Goal: Task Accomplishment & Management: Use online tool/utility

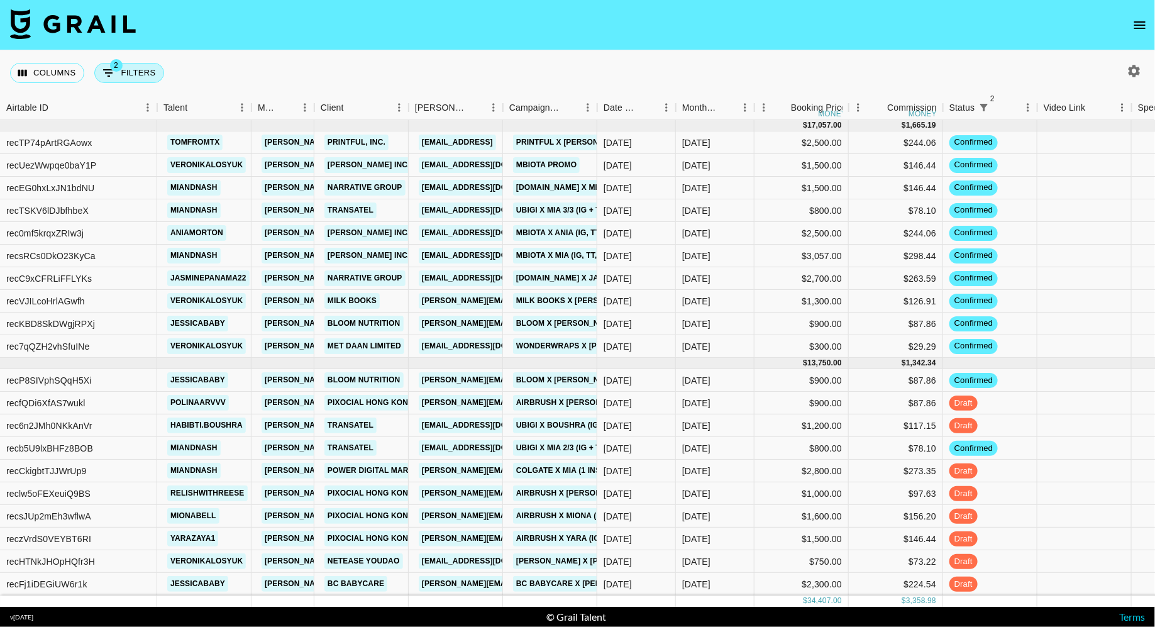
click at [116, 71] on span "2" at bounding box center [116, 65] width 13 height 13
select select "status"
select select "isNotAnyOf"
select select "status"
select select "not"
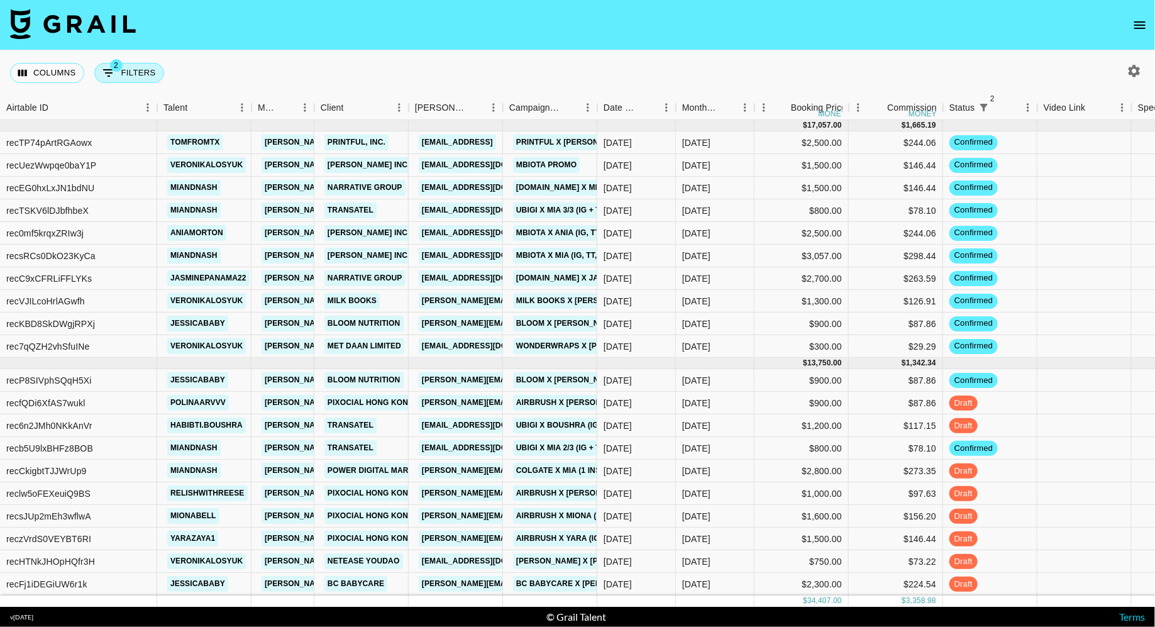
select select "approved"
select select "bookerId"
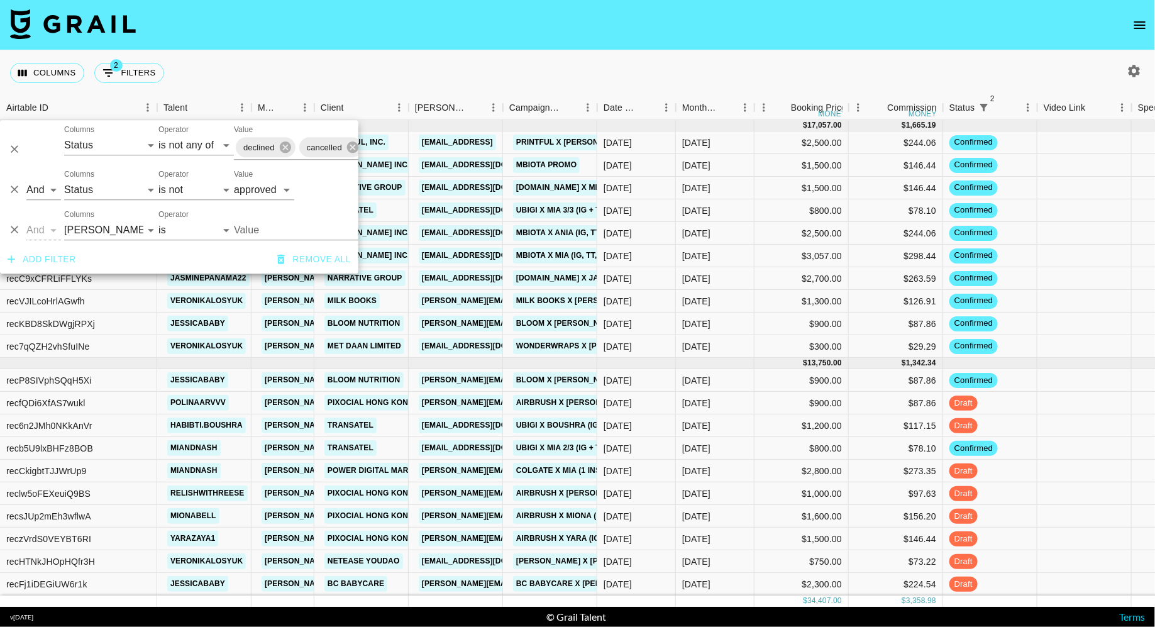
click at [337, 77] on div "Columns 2 Filters + Booking" at bounding box center [577, 72] width 1155 height 45
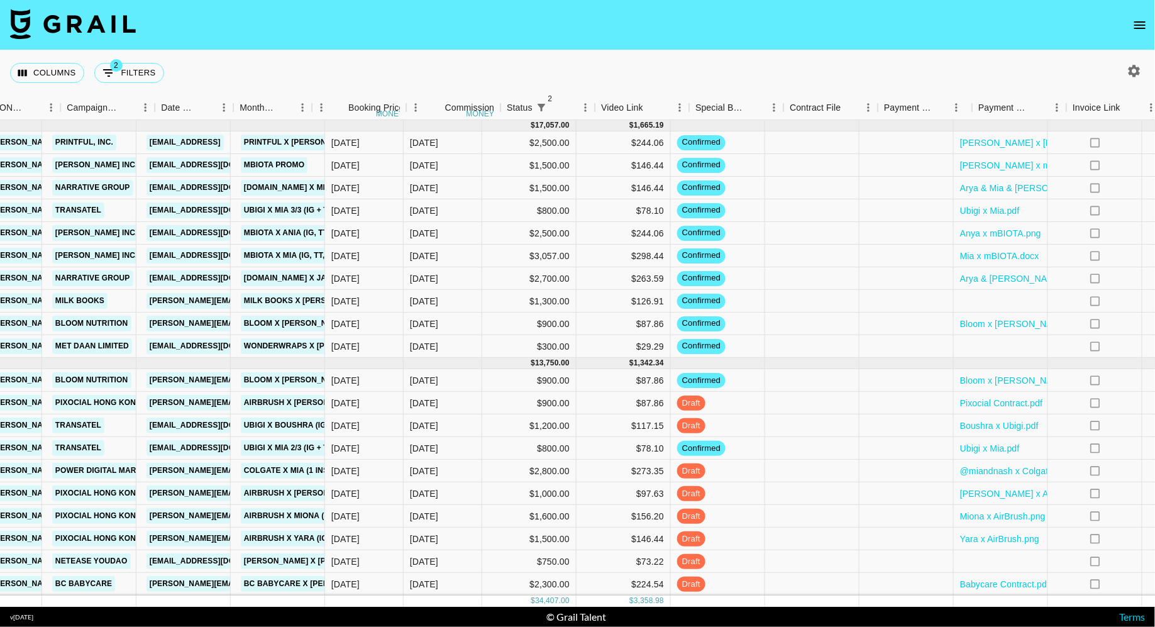
scroll to position [0, 498]
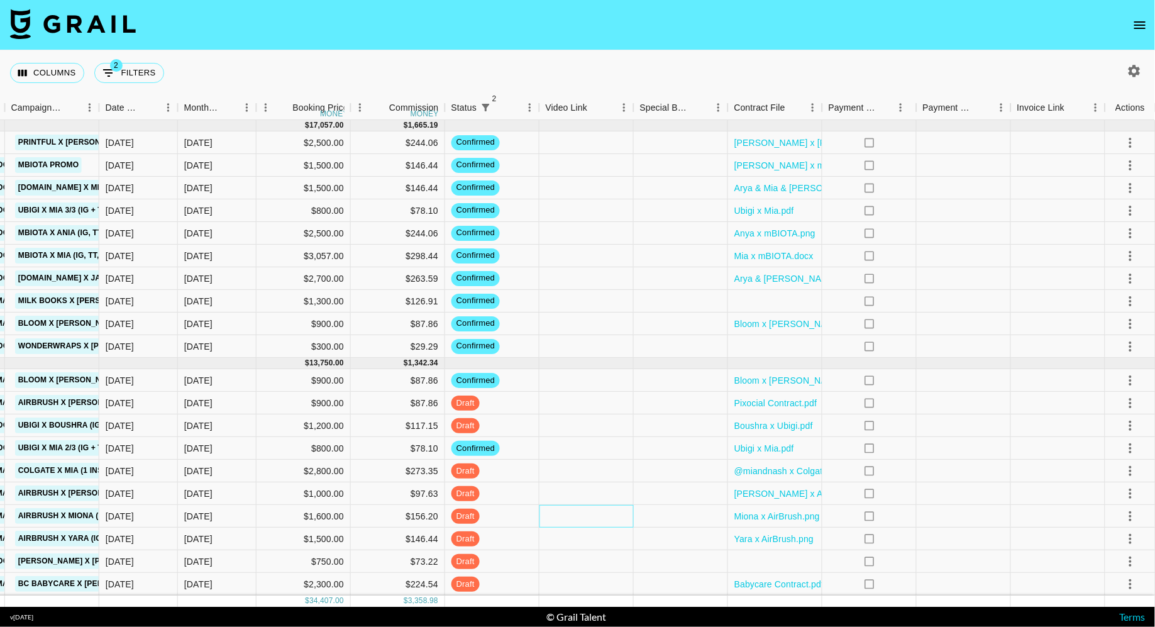
click at [598, 518] on div at bounding box center [586, 516] width 94 height 23
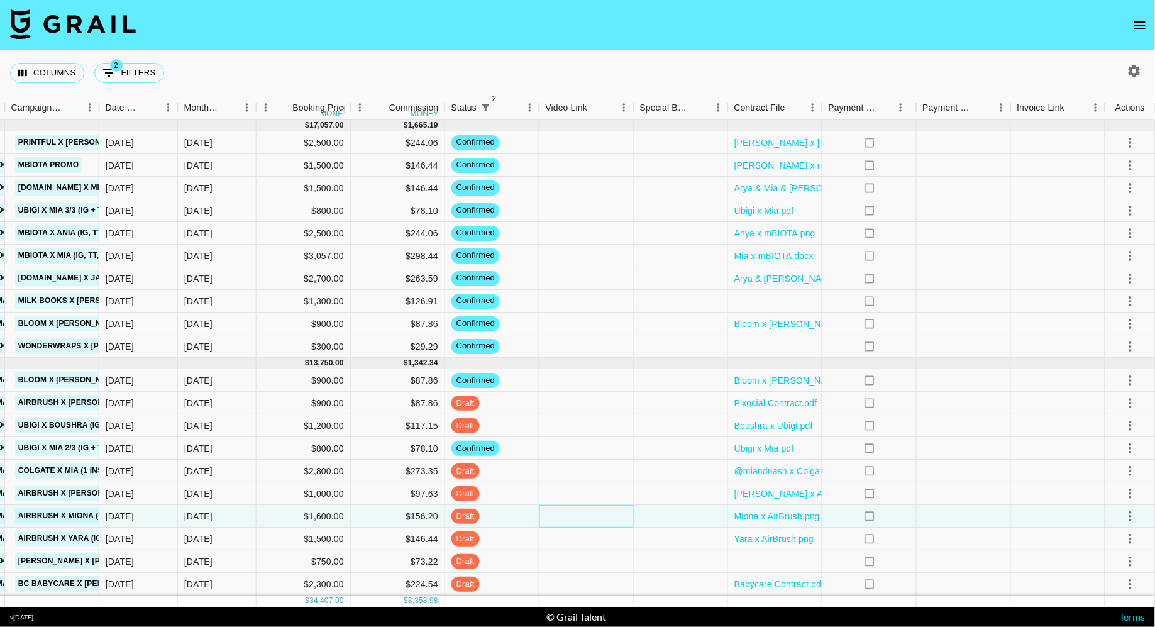
click at [598, 518] on div at bounding box center [586, 516] width 94 height 23
type input "[URL][DOMAIN_NAME]"
click at [666, 507] on div at bounding box center [681, 516] width 94 height 23
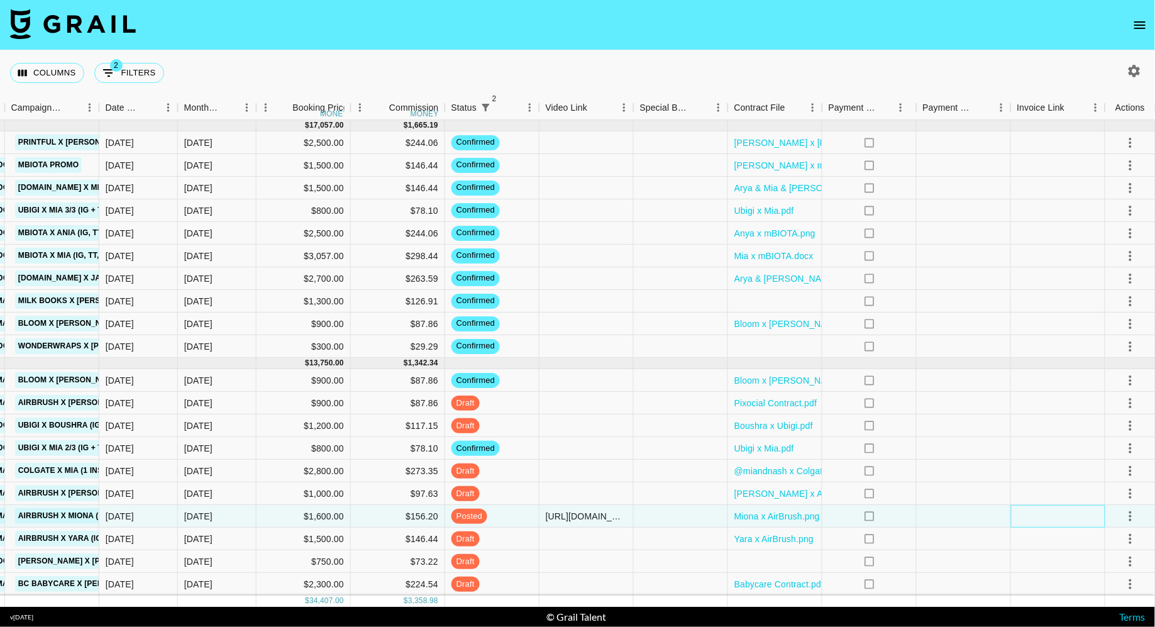
click at [1020, 515] on div at bounding box center [1058, 516] width 94 height 23
click at [944, 517] on div at bounding box center [963, 516] width 94 height 23
click at [1050, 517] on div at bounding box center [1058, 516] width 94 height 23
click at [975, 513] on div at bounding box center [963, 516] width 94 height 23
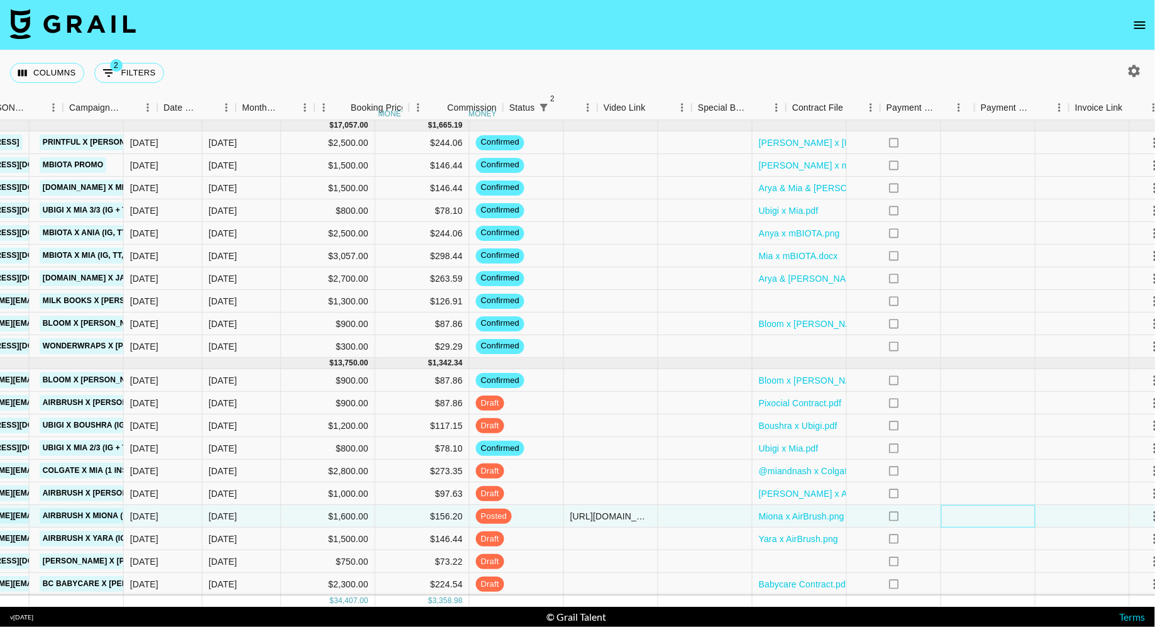
scroll to position [0, 440]
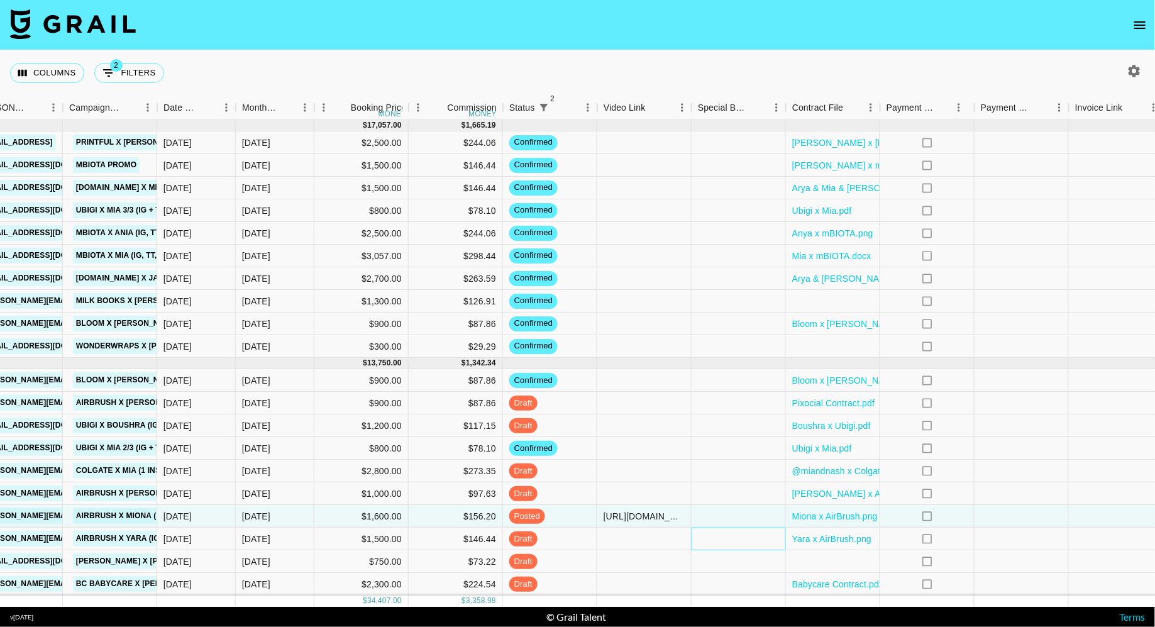
click at [739, 542] on div at bounding box center [738, 538] width 94 height 23
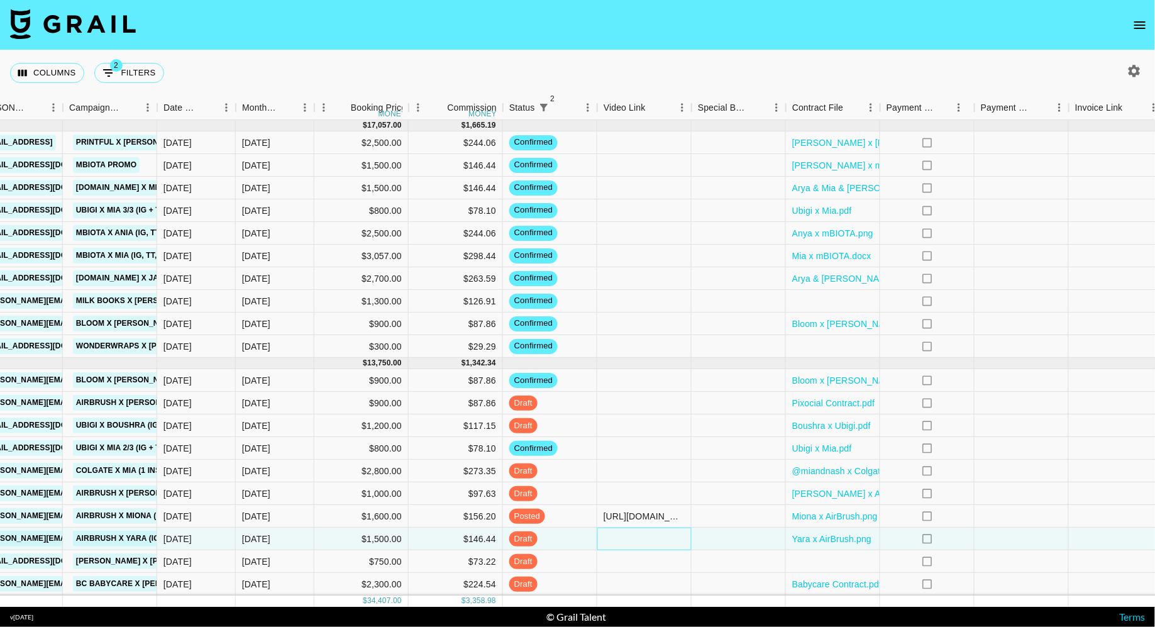
click at [669, 539] on div at bounding box center [644, 538] width 94 height 23
click at [652, 490] on div at bounding box center [644, 493] width 94 height 23
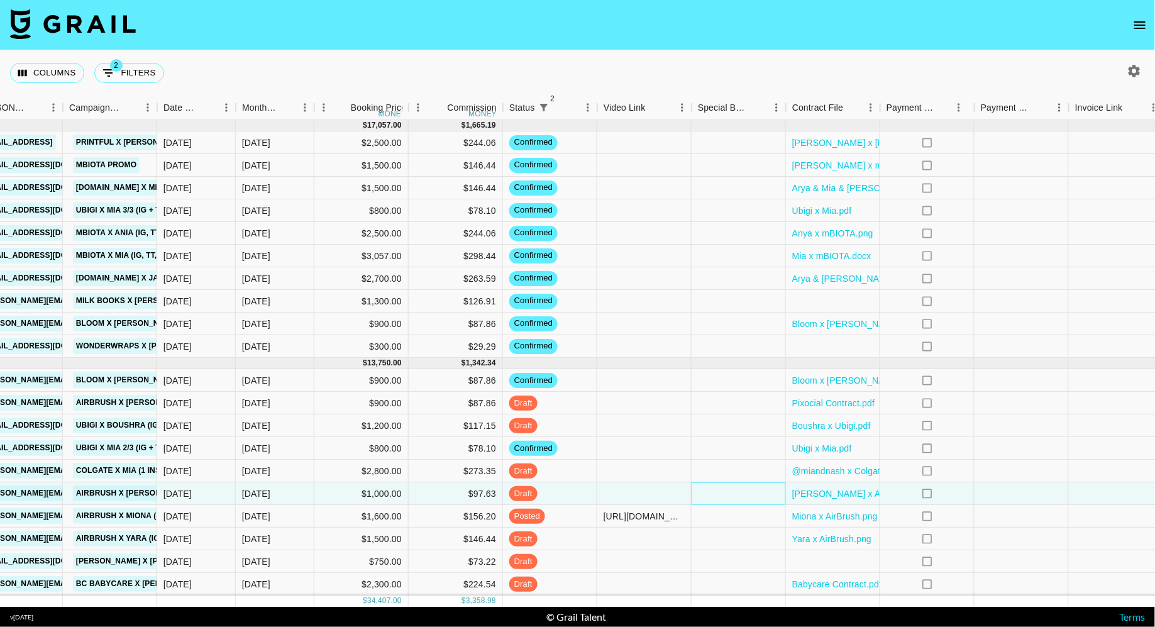
click at [737, 490] on div at bounding box center [738, 493] width 94 height 23
click at [632, 497] on div at bounding box center [644, 493] width 94 height 23
click at [584, 495] on div "draft" at bounding box center [550, 493] width 94 height 23
click at [639, 495] on div at bounding box center [644, 493] width 94 height 23
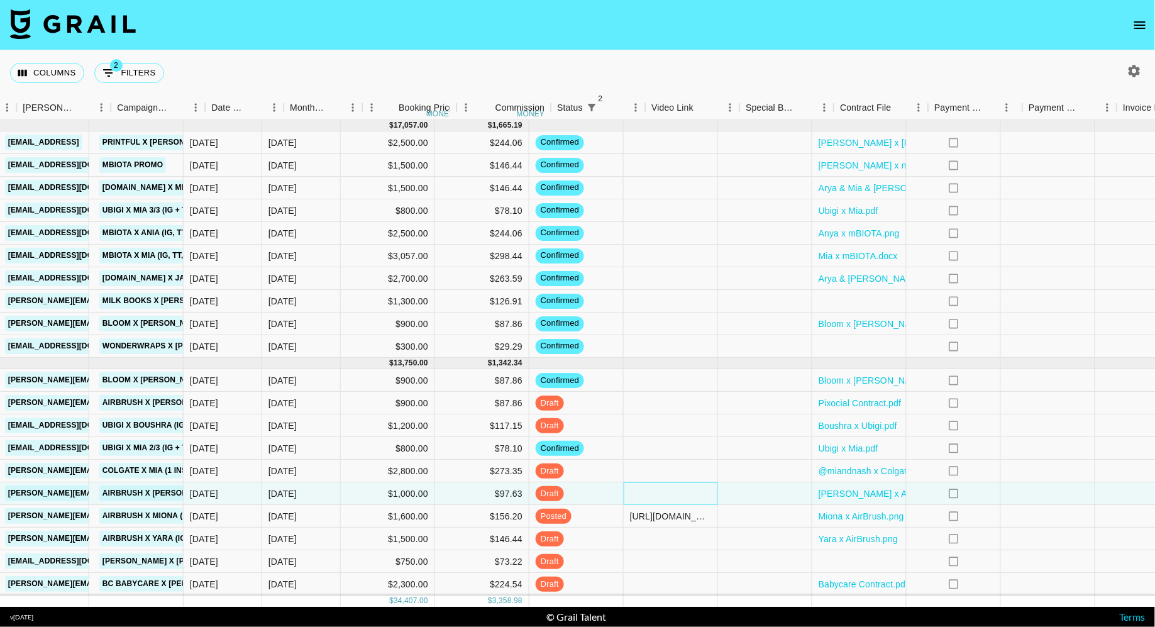
scroll to position [0, 387]
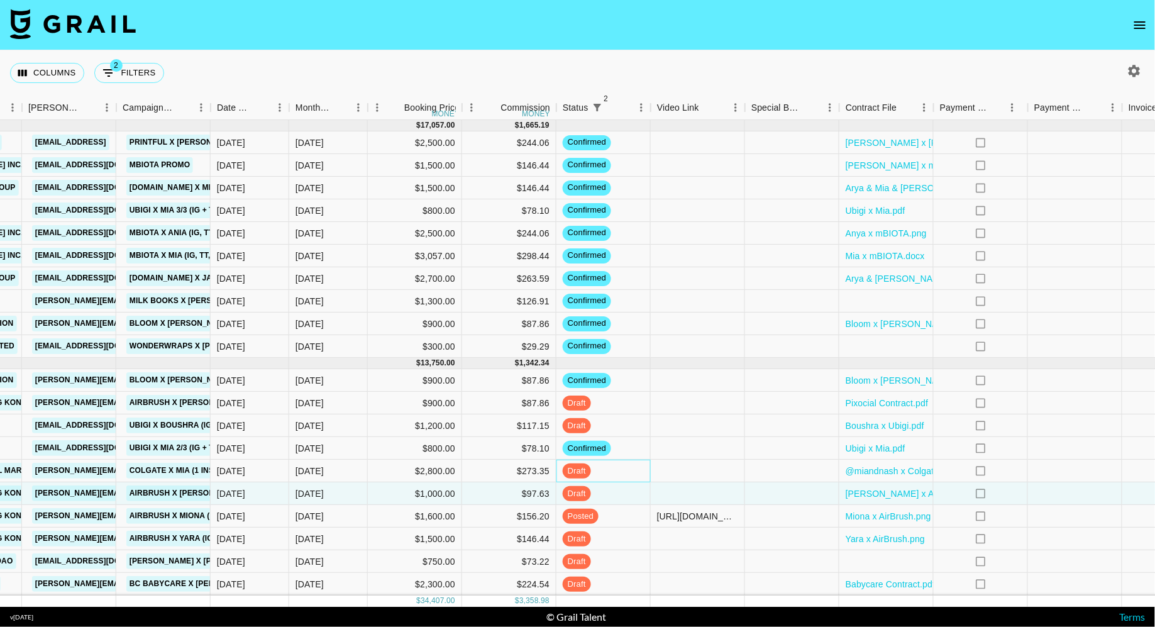
click at [642, 472] on div "draft" at bounding box center [603, 470] width 94 height 23
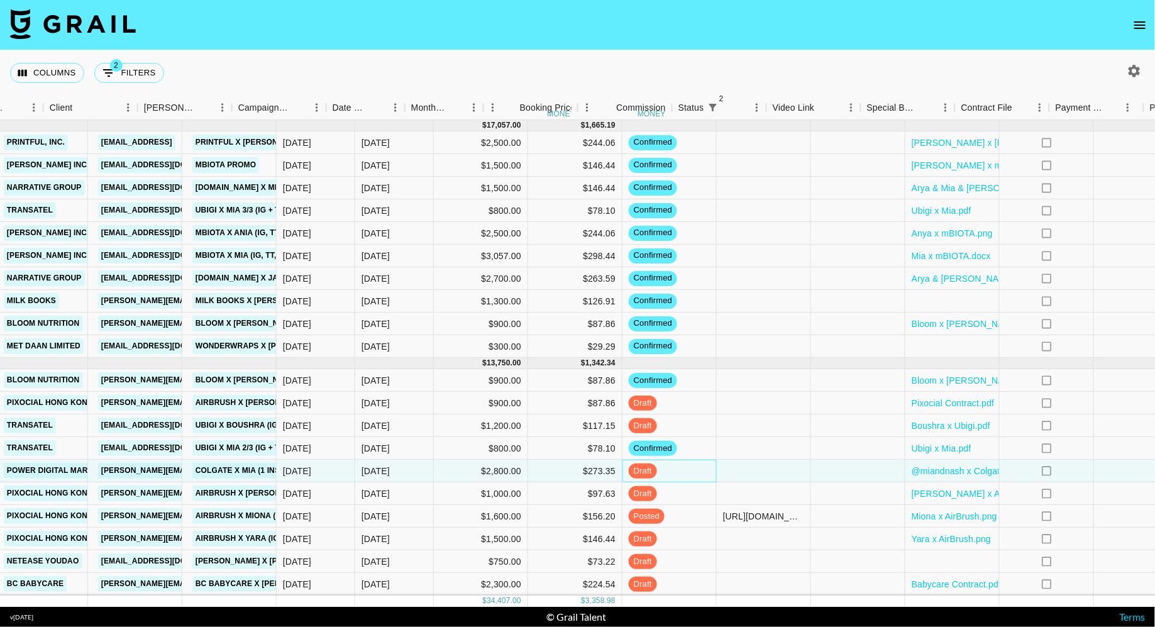
scroll to position [0, 255]
